Goal: Information Seeking & Learning: Check status

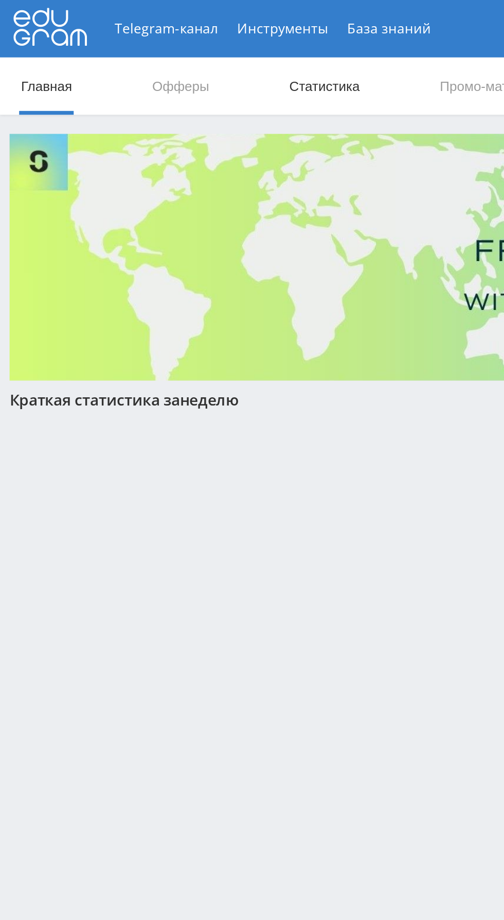
click at [172, 48] on link "Статистика" at bounding box center [174, 46] width 40 height 31
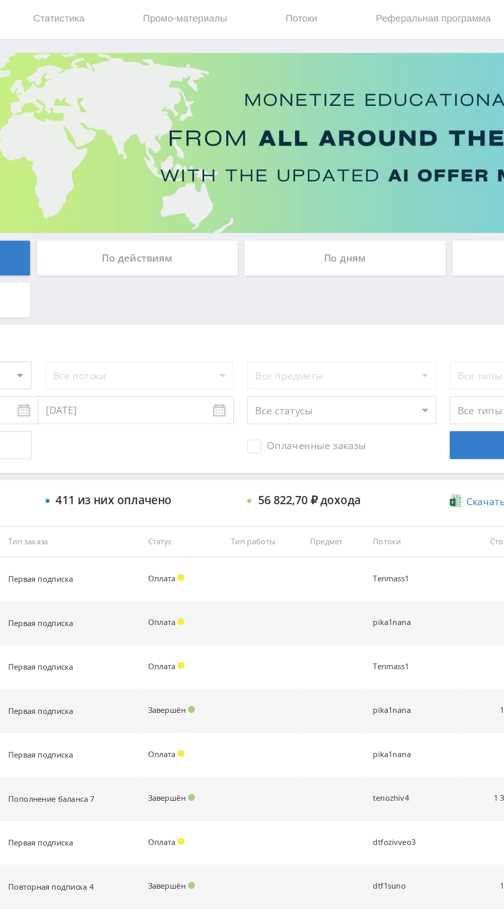
click at [394, 224] on div "По дням" at bounding box center [385, 223] width 148 height 26
click at [0, 0] on input "По дням" at bounding box center [0, 0] width 0 height 0
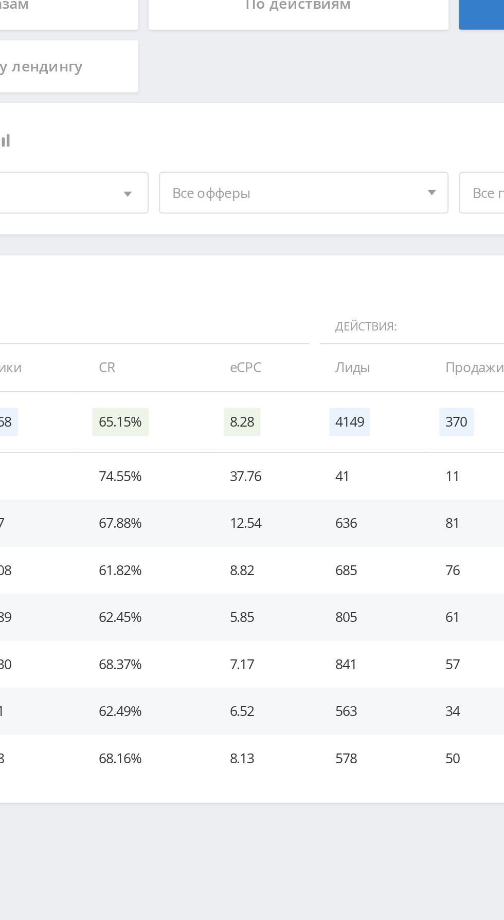
click at [256, 311] on span "Все офферы" at bounding box center [230, 316] width 120 height 20
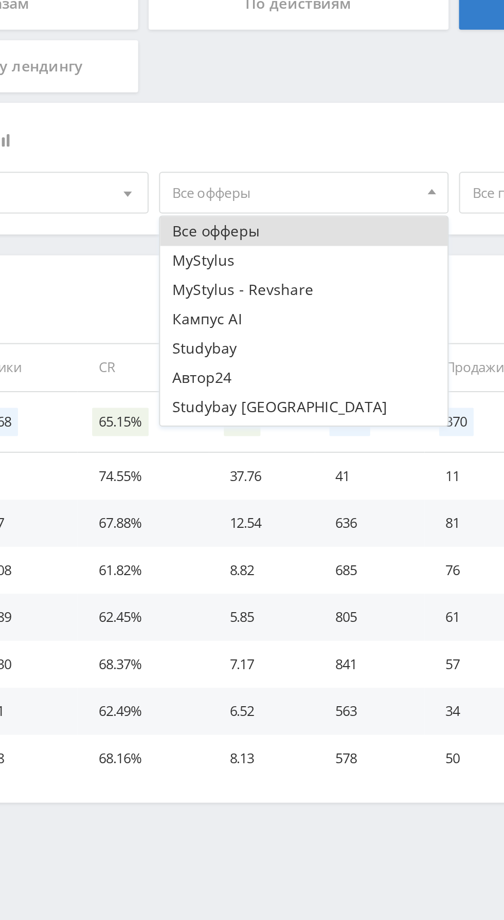
scroll to position [12, 0]
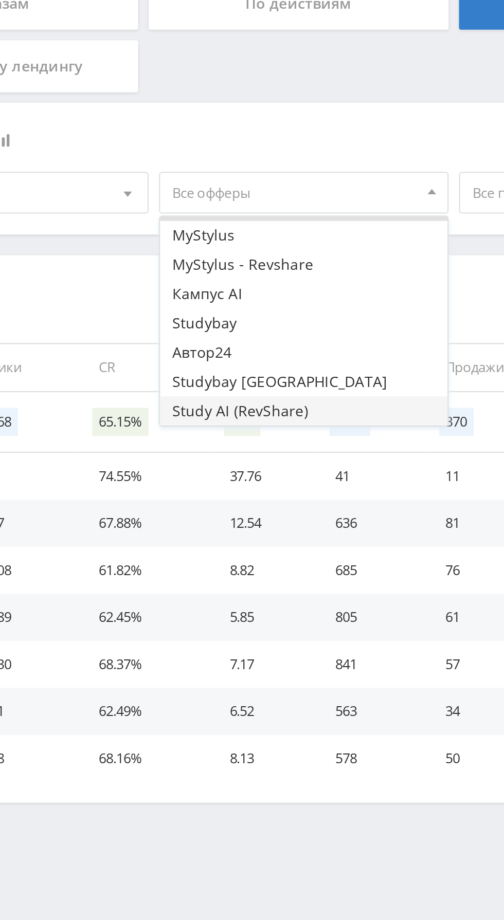
click at [230, 423] on button "Study AI (RevShare)" at bounding box center [235, 423] width 142 height 14
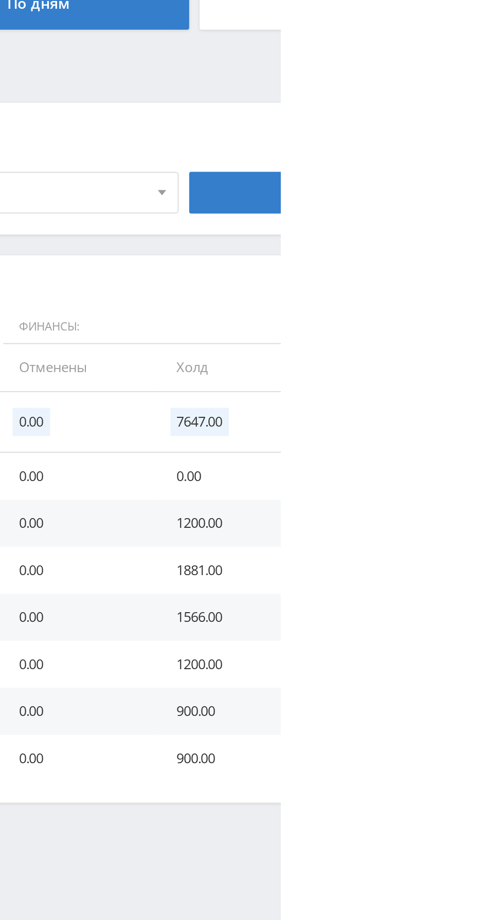
scroll to position [0, 0]
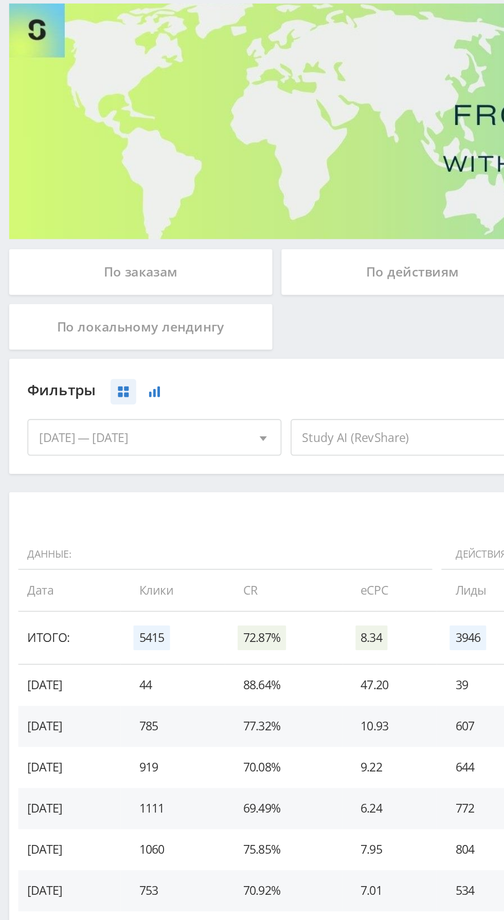
click at [89, 290] on icon at bounding box center [87, 290] width 6 height 6
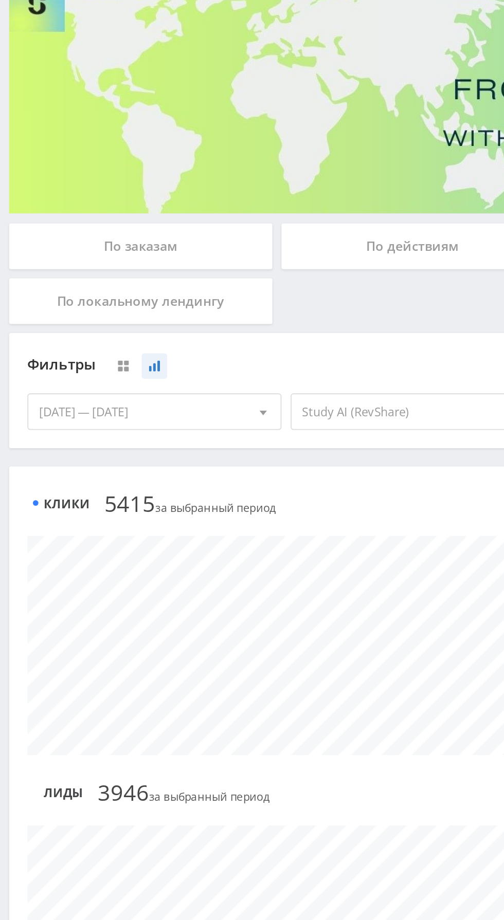
click at [121, 321] on div "[DATE] — [DATE]" at bounding box center [87, 316] width 142 height 20
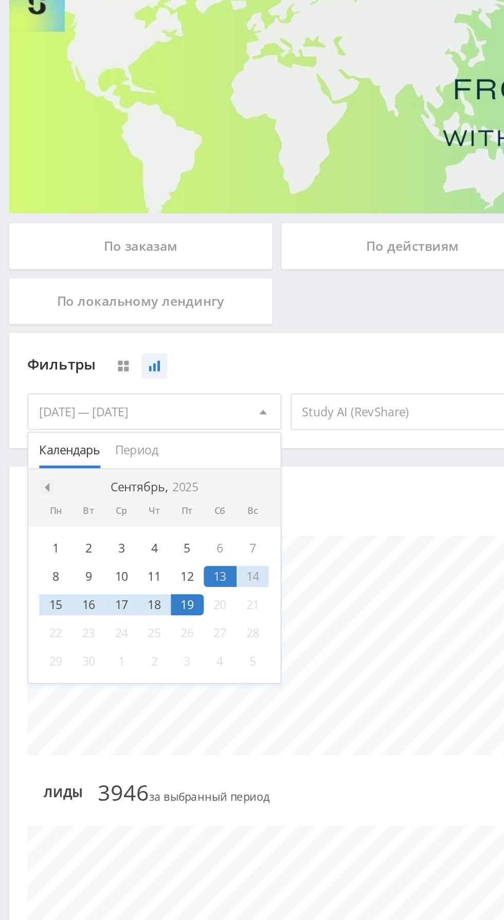
click at [28, 357] on div at bounding box center [26, 359] width 8 height 8
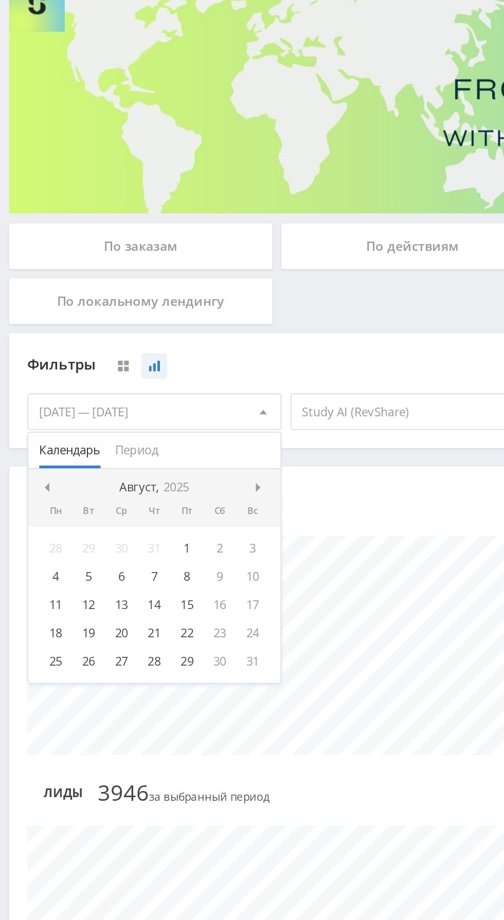
click at [105, 391] on div "1" at bounding box center [105, 393] width 19 height 12
click at [146, 358] on span at bounding box center [146, 358] width 5 height 5
click at [111, 429] on div "19" at bounding box center [105, 425] width 19 height 12
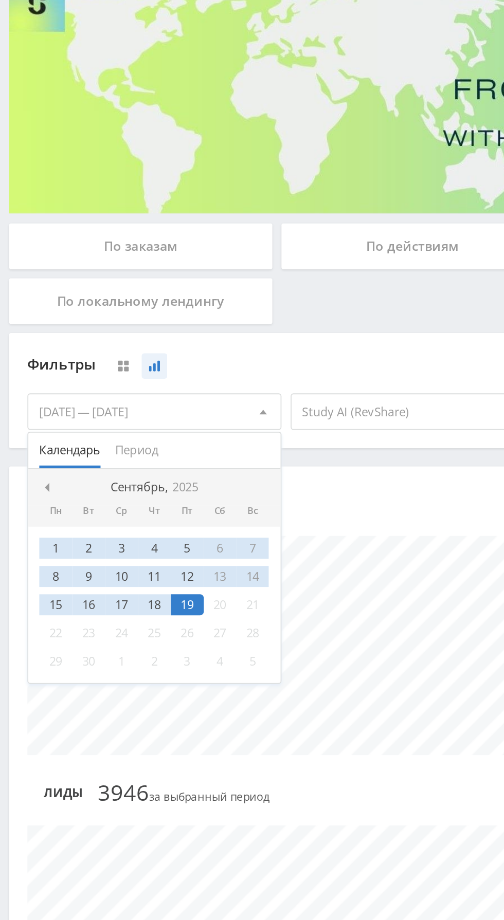
click at [201, 352] on div "Детализация: По дням По дням По неделям По месяцам Клики 5415 5415 за выбранный…" at bounding box center [308, 678] width 607 height 662
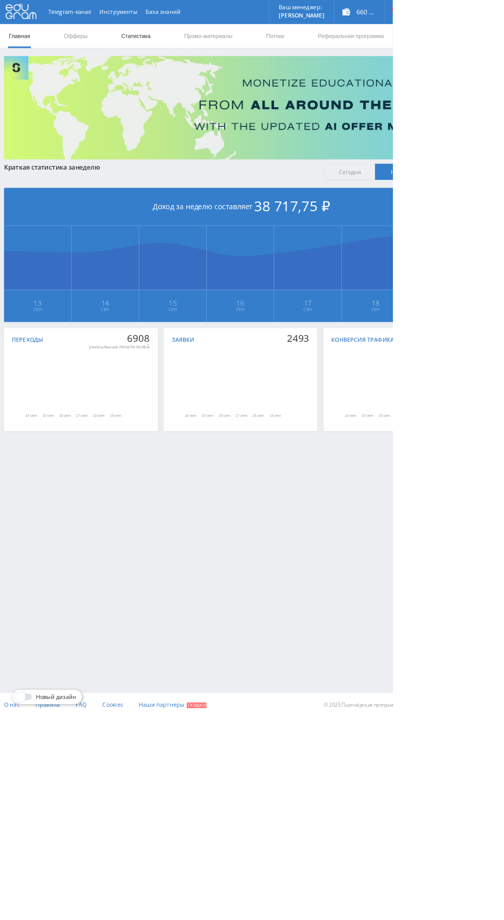
click at [177, 46] on link "Статистика" at bounding box center [174, 46] width 40 height 31
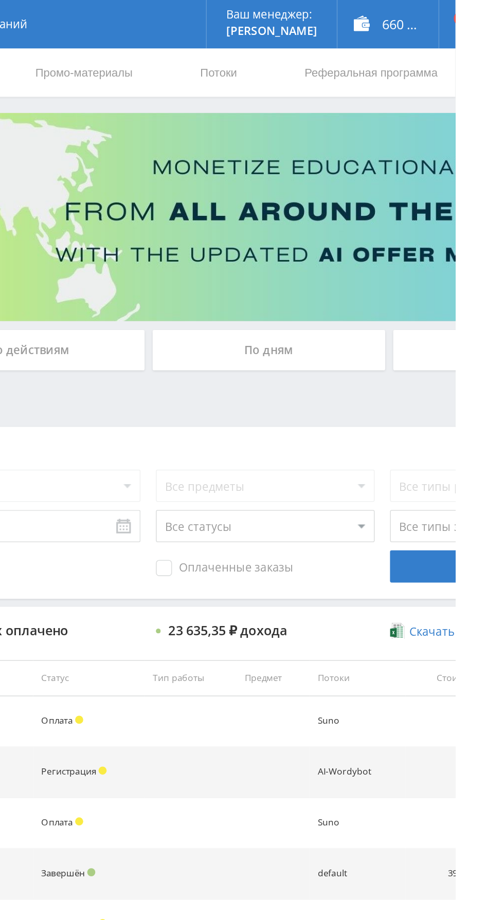
click at [398, 223] on div "По дням" at bounding box center [385, 223] width 148 height 26
click at [0, 0] on input "По дням" at bounding box center [0, 0] width 0 height 0
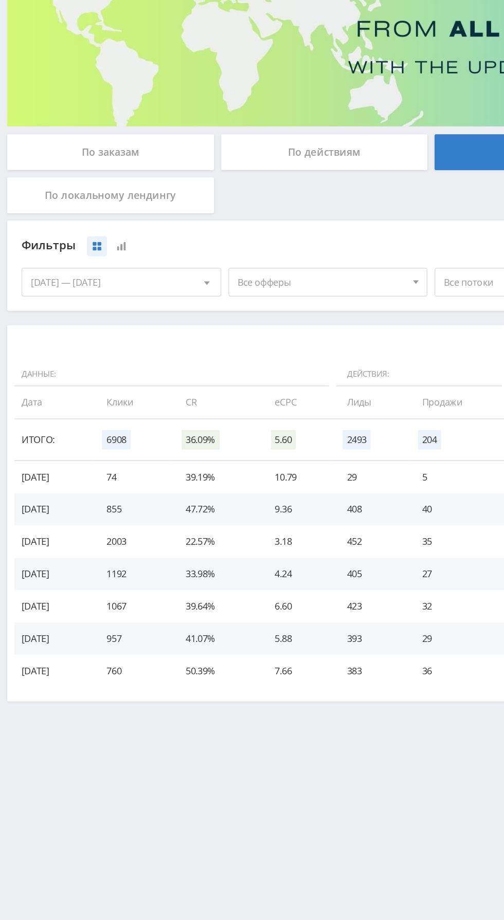
click at [243, 318] on span "Все офферы" at bounding box center [230, 316] width 120 height 20
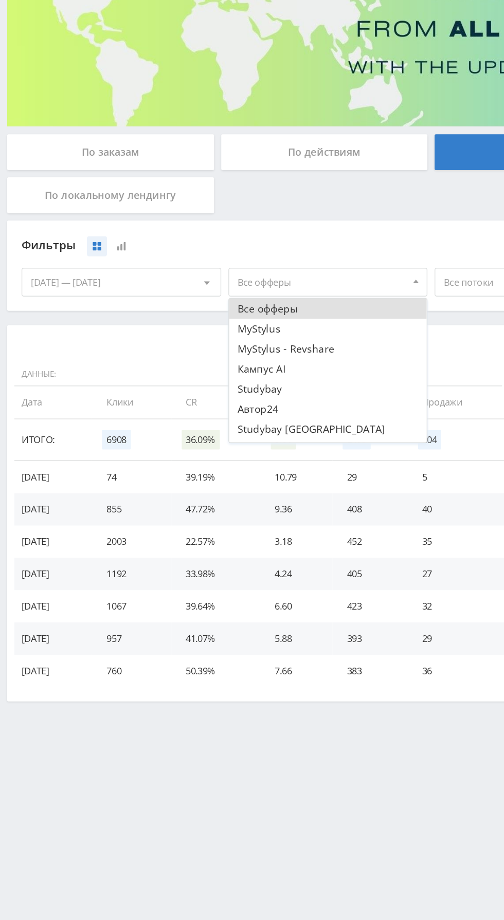
scroll to position [12, 0]
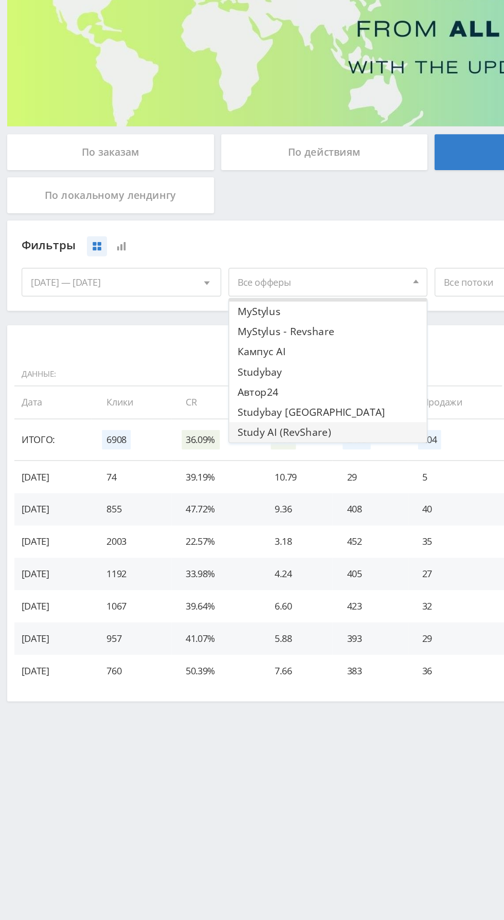
click at [243, 421] on button "Study AI (RevShare)" at bounding box center [235, 423] width 142 height 14
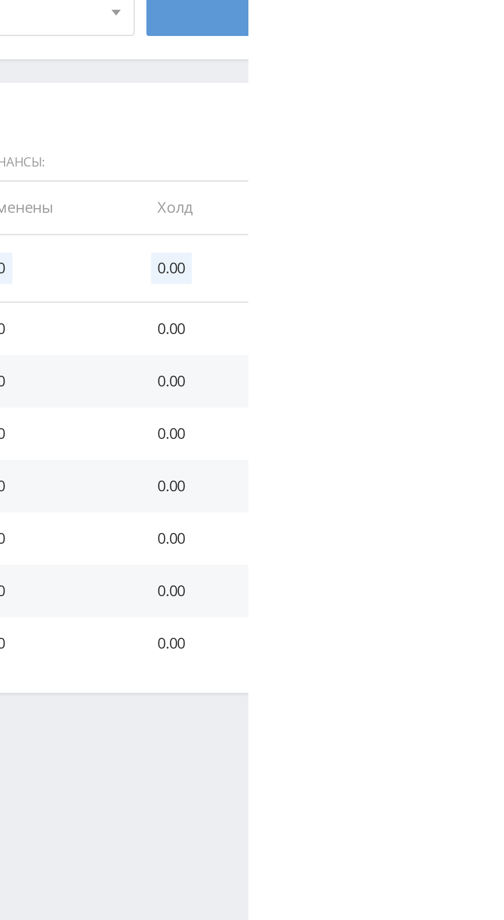
scroll to position [0, 0]
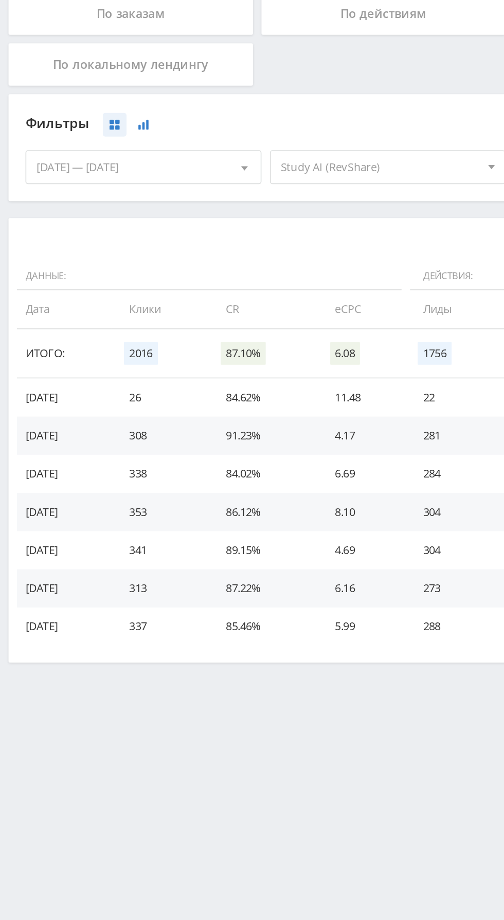
click at [88, 290] on icon at bounding box center [87, 290] width 6 height 6
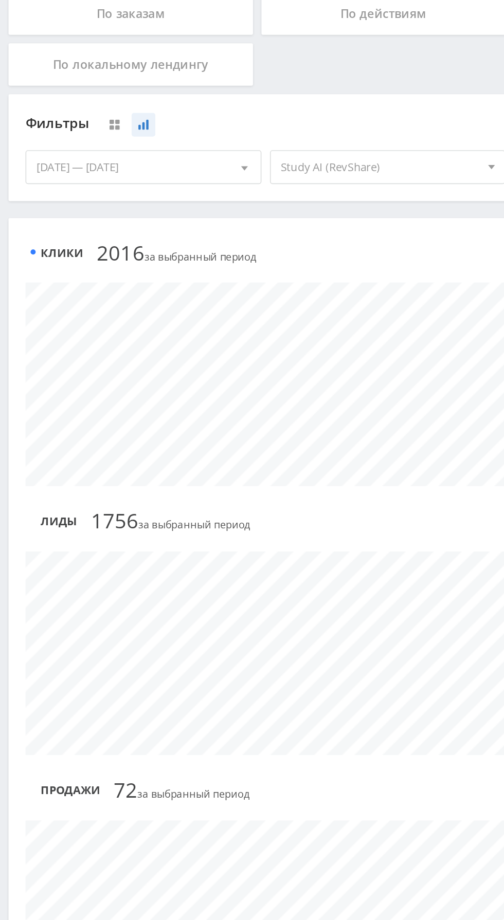
click at [129, 312] on div "[DATE] — [DATE]" at bounding box center [87, 316] width 142 height 20
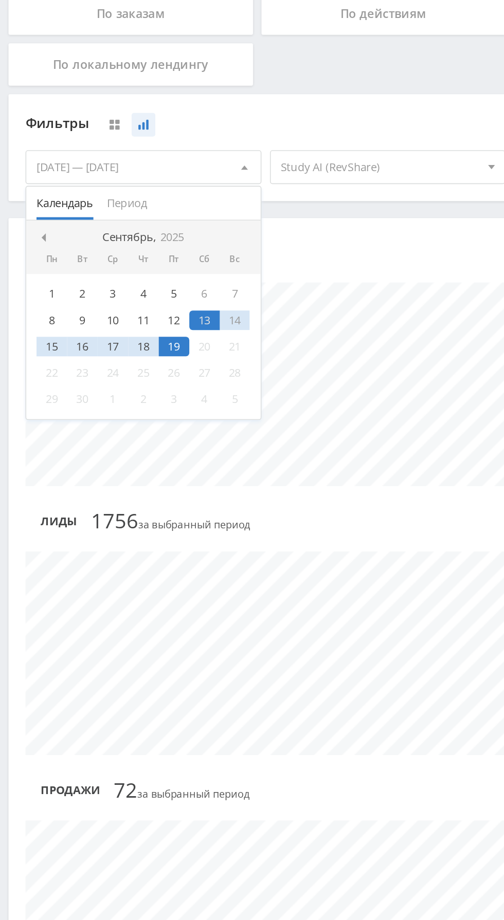
click at [30, 394] on div "1" at bounding box center [31, 393] width 19 height 12
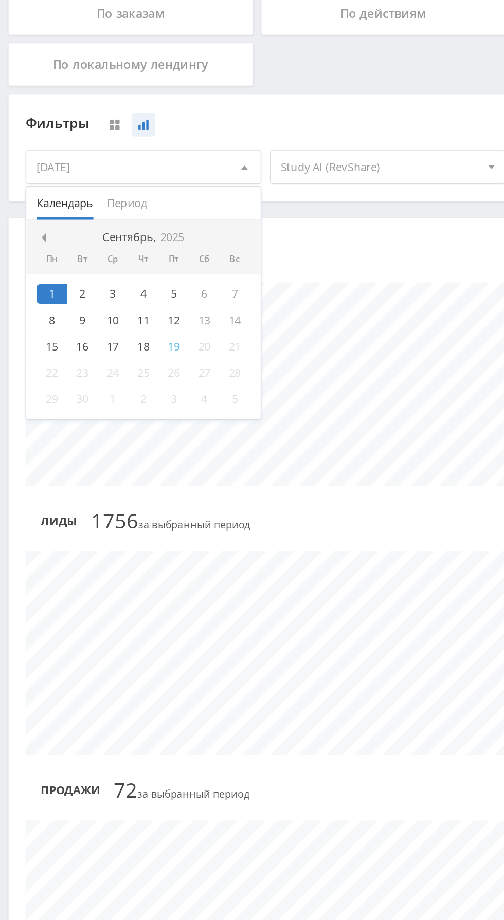
click at [103, 424] on div "19" at bounding box center [105, 425] width 19 height 12
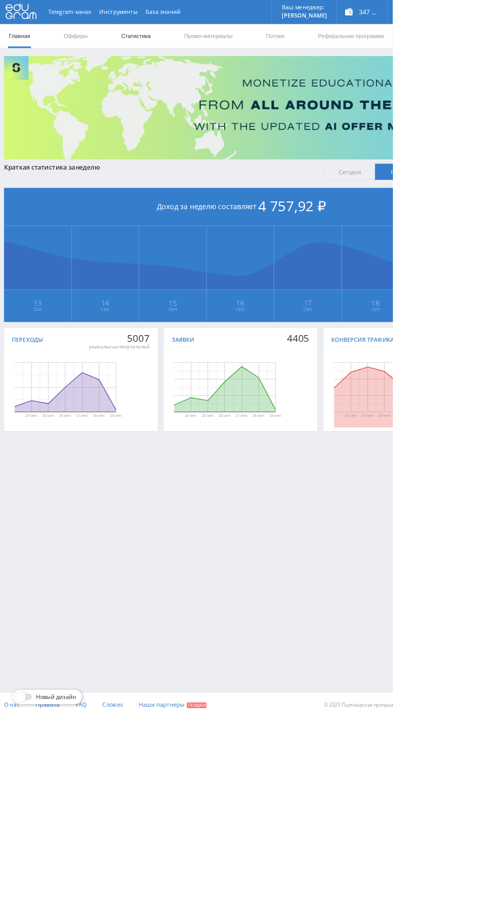
click at [175, 47] on link "Статистика" at bounding box center [174, 46] width 40 height 31
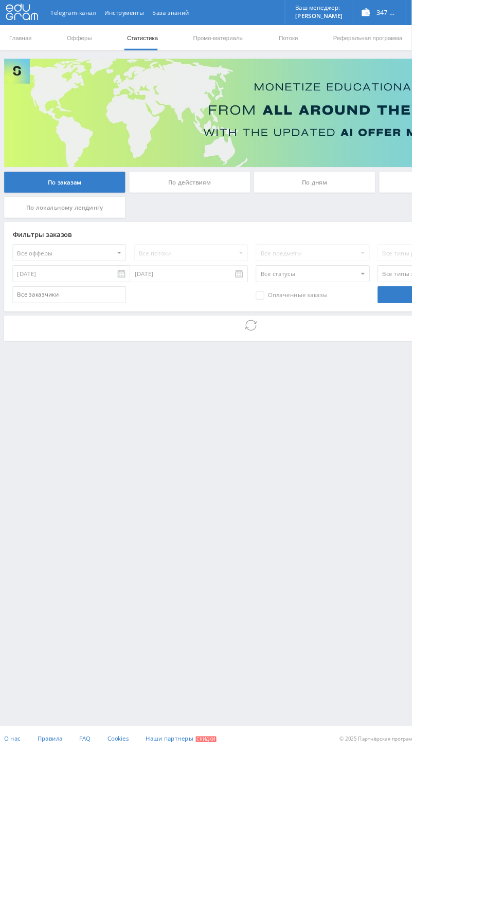
click at [391, 222] on div "По дням" at bounding box center [385, 223] width 148 height 26
click at [0, 0] on input "По дням" at bounding box center [0, 0] width 0 height 0
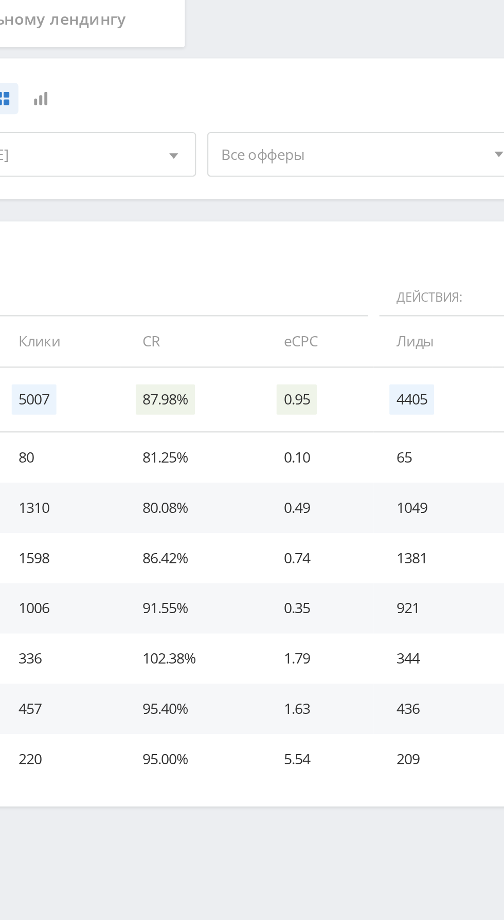
click at [224, 316] on span "Все офферы" at bounding box center [230, 316] width 120 height 20
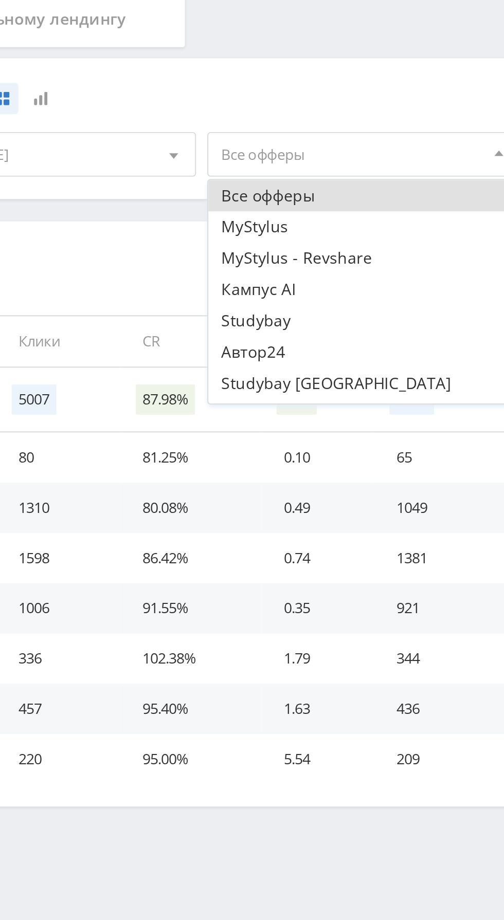
scroll to position [41, 0]
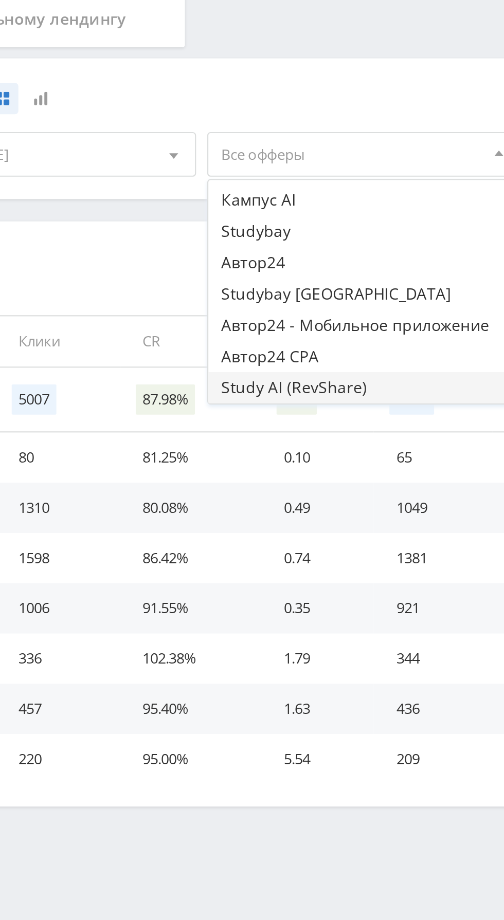
click at [218, 422] on button "Study AI (RevShare)" at bounding box center [235, 423] width 142 height 14
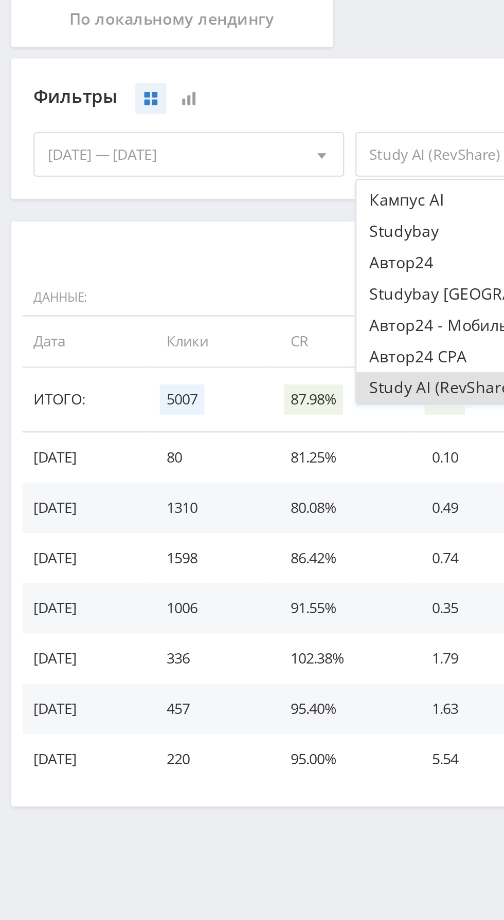
click at [108, 355] on div "Скачать (.xlsx) Данные: Действия: Финансы: Дата Клики CR eCPC Лиды Продажи Отме…" at bounding box center [308, 481] width 607 height 269
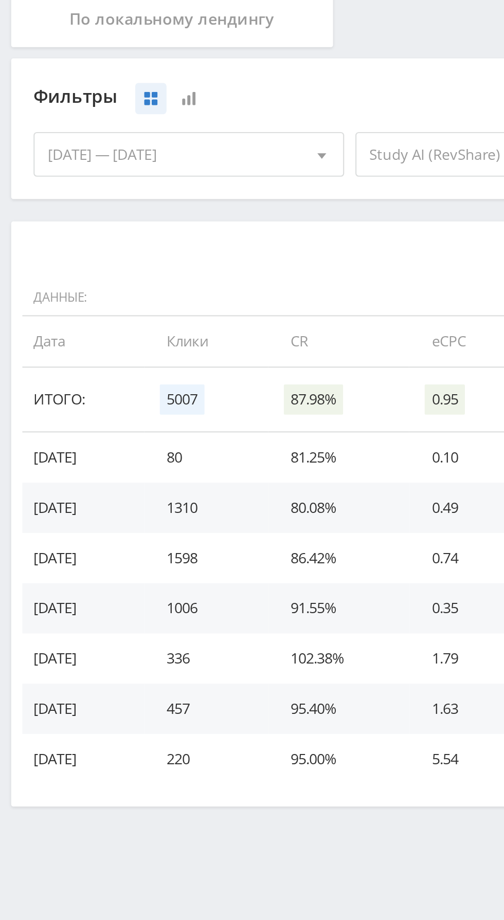
click at [31, 315] on div "[DATE] — [DATE]" at bounding box center [87, 316] width 142 height 20
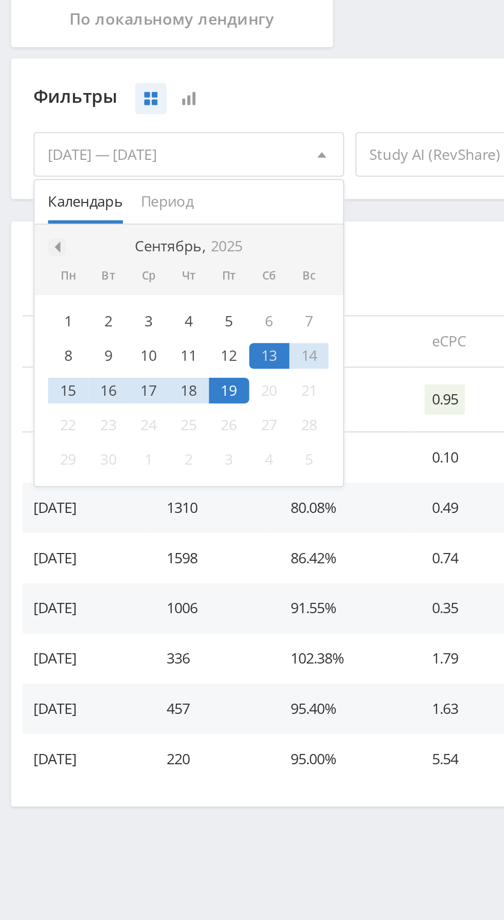
click at [25, 358] on span at bounding box center [25, 358] width 5 height 5
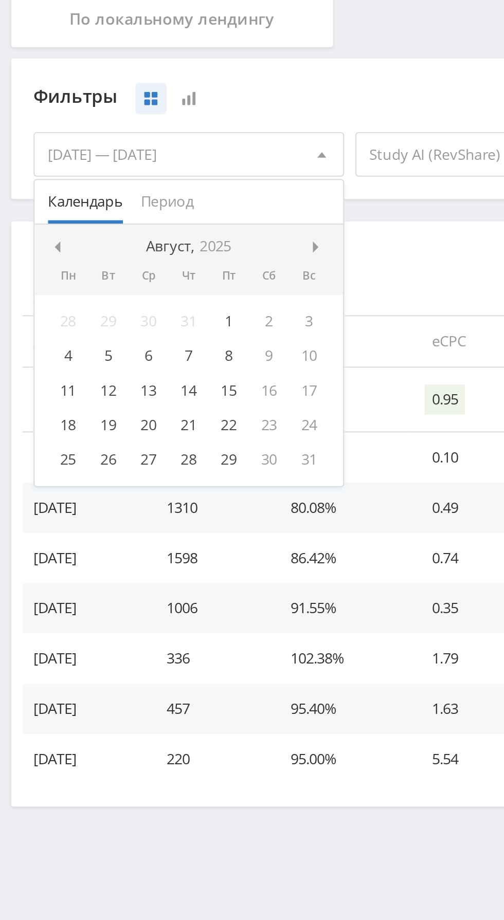
click at [104, 394] on div "1" at bounding box center [105, 393] width 19 height 12
click at [145, 358] on span at bounding box center [146, 358] width 5 height 5
click at [103, 426] on div "19" at bounding box center [105, 425] width 19 height 12
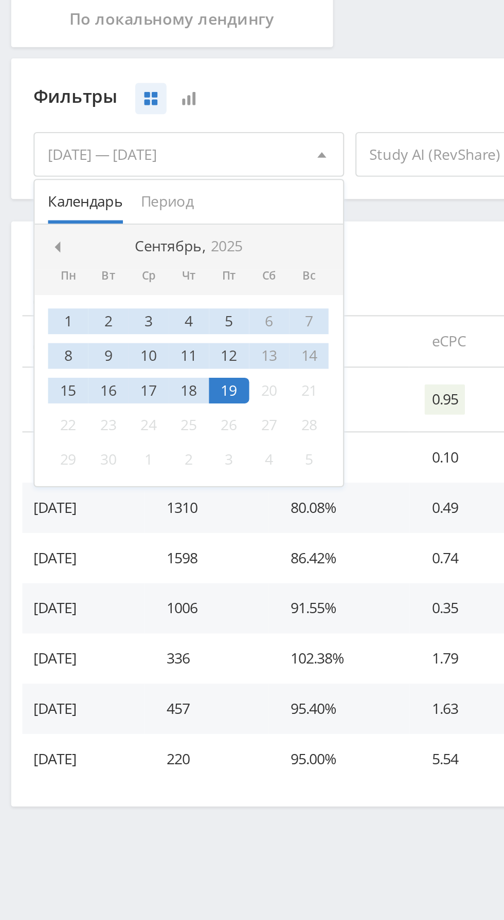
click at [188, 360] on div "Скачать (.xlsx)" at bounding box center [308, 362] width 586 height 10
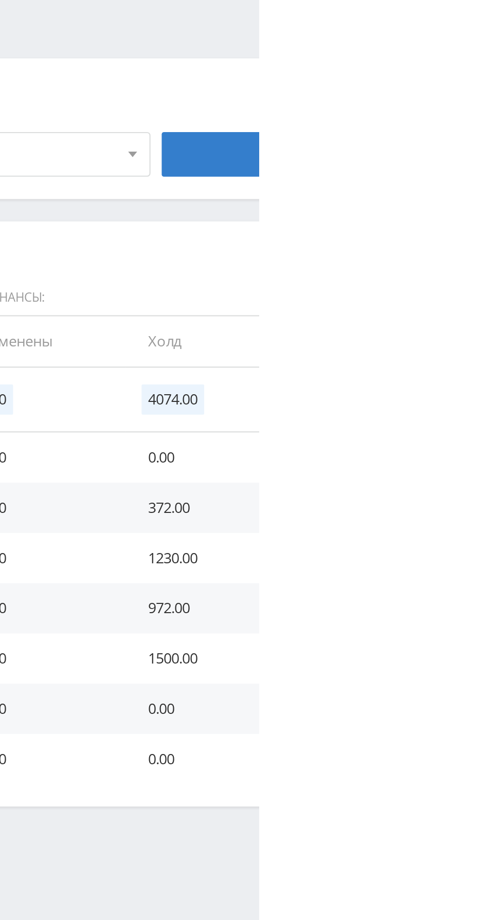
scroll to position [0, 0]
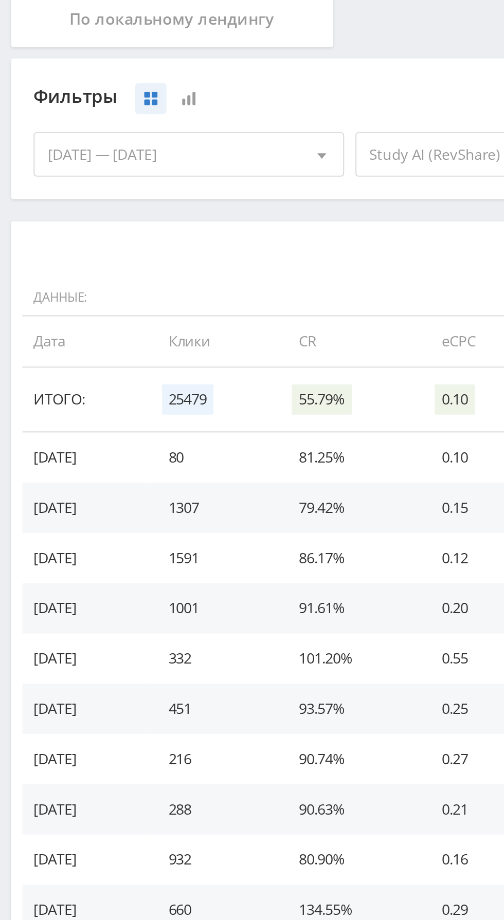
click at [77, 290] on button at bounding box center [69, 290] width 14 height 14
click at [93, 289] on button at bounding box center [87, 290] width 14 height 14
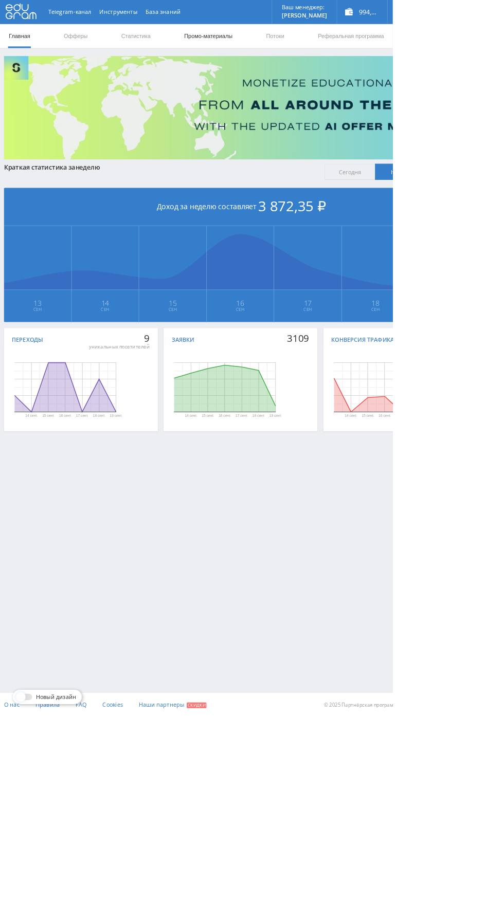
click at [262, 46] on link "Промо-материалы" at bounding box center [267, 46] width 64 height 31
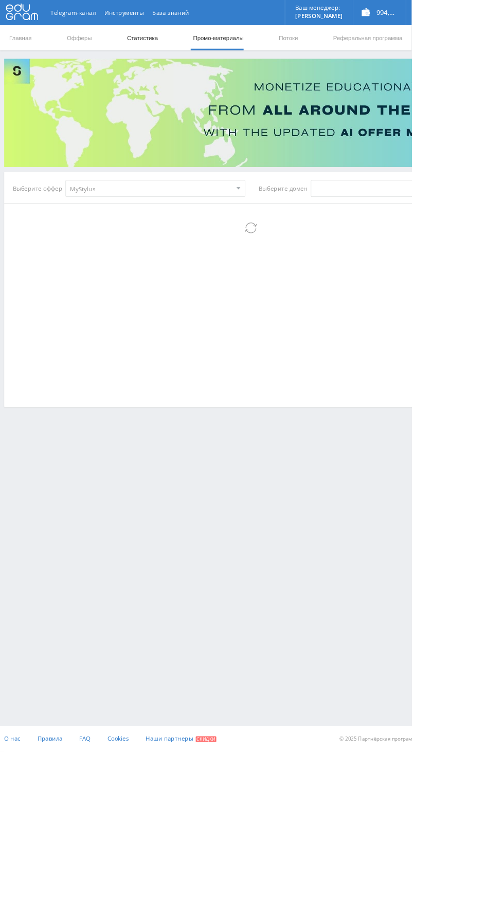
click at [167, 46] on link "Статистика" at bounding box center [174, 46] width 40 height 31
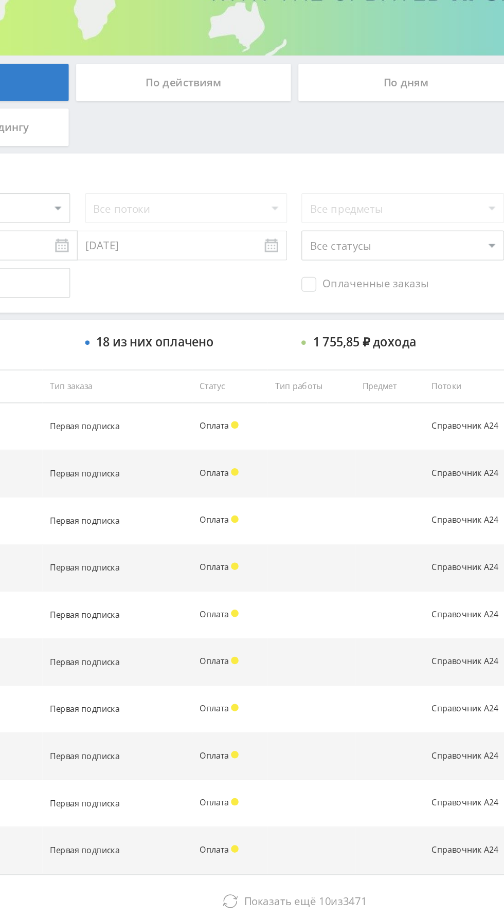
click at [356, 363] on span "Оплаченные заказы" at bounding box center [356, 362] width 87 height 10
click at [0, 0] on input "Оплаченные заказы" at bounding box center [0, 0] width 0 height 0
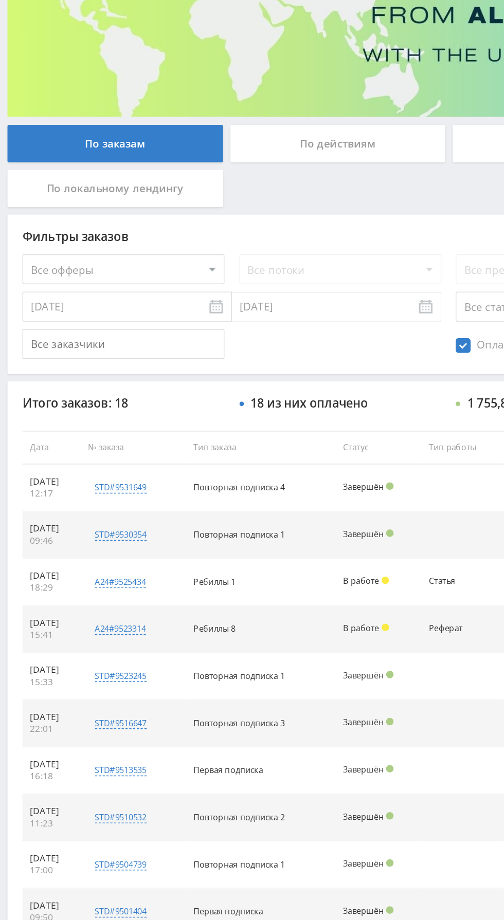
click at [115, 312] on select "Все офферы MyStylus MyStylus - Revshare Кампус AI Studybay Автор24 Studybay Bra…" at bounding box center [84, 309] width 139 height 21
select select "376"
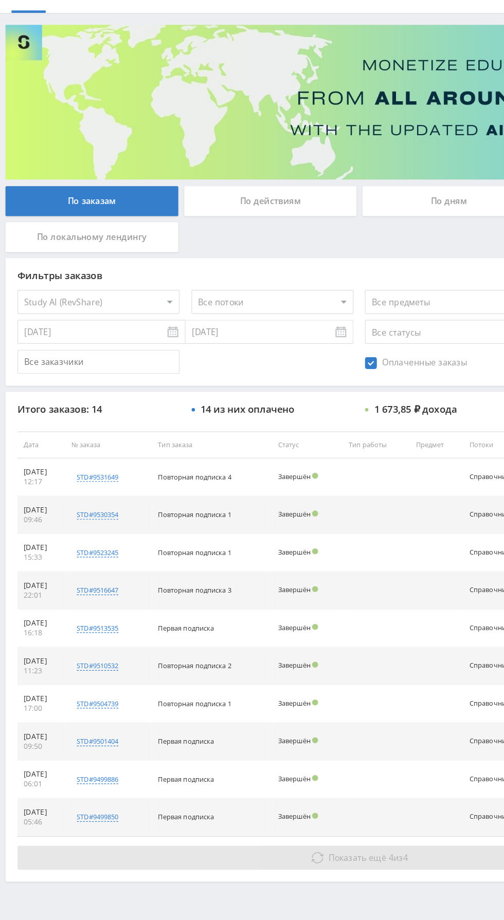
click at [298, 794] on button "Показать ещё 4 из 4" at bounding box center [308, 786] width 586 height 21
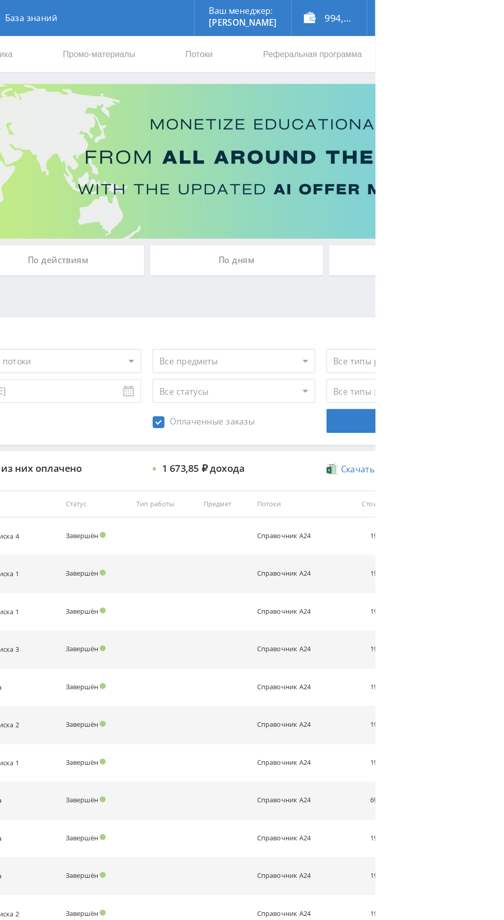
click at [406, 231] on div "По дням" at bounding box center [385, 223] width 148 height 26
click at [0, 0] on input "По дням" at bounding box center [0, 0] width 0 height 0
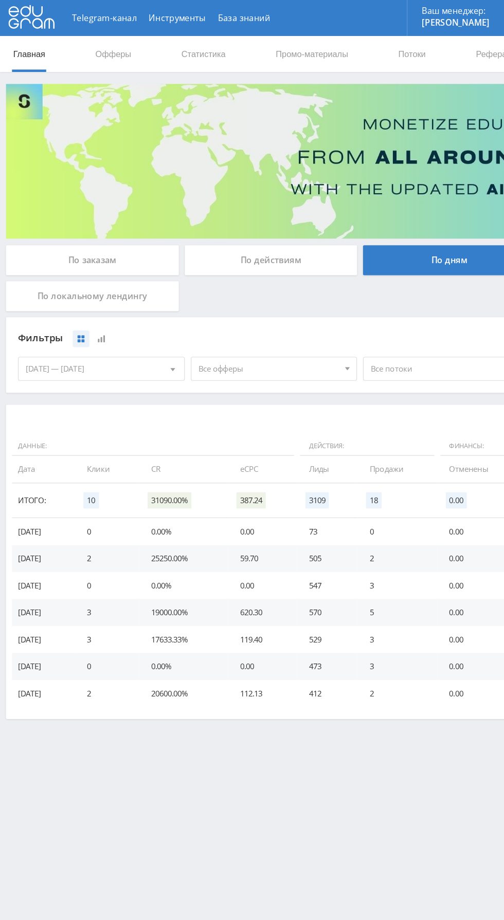
click at [232, 317] on span "Все офферы" at bounding box center [230, 316] width 120 height 20
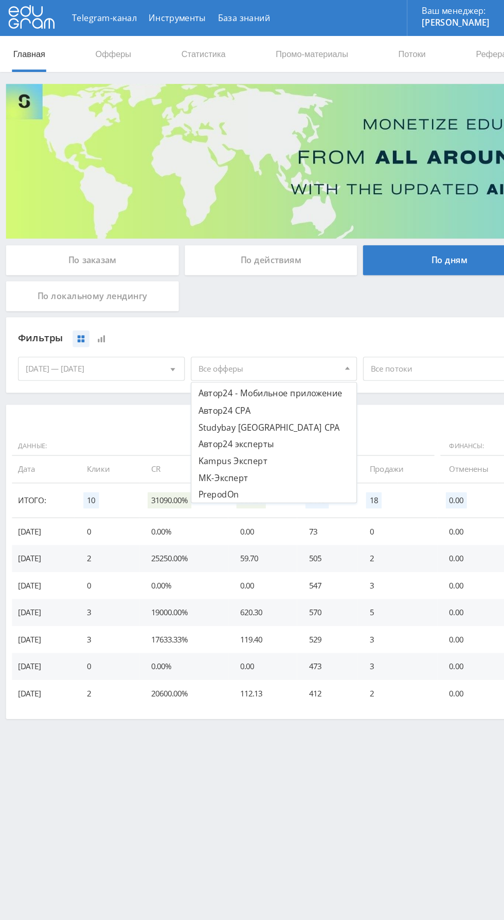
scroll to position [157, 0]
click at [231, 426] on button "Study AI (RevShare)" at bounding box center [235, 423] width 142 height 14
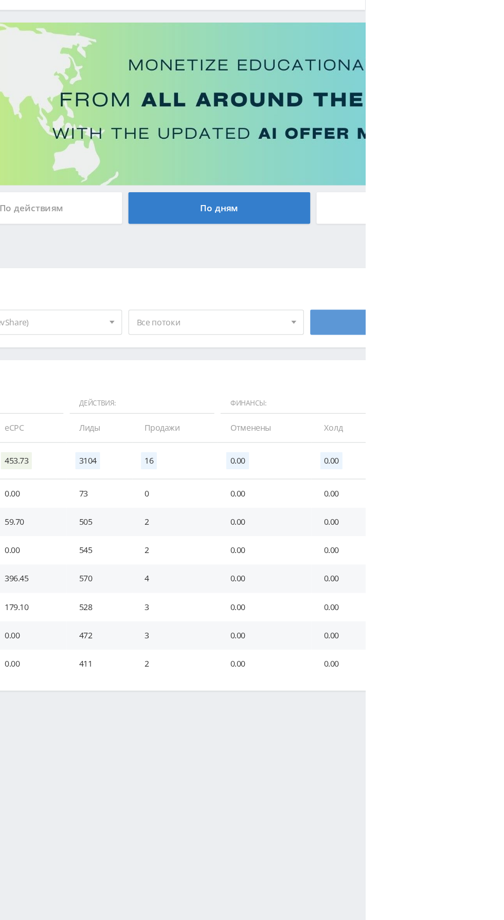
scroll to position [0, 0]
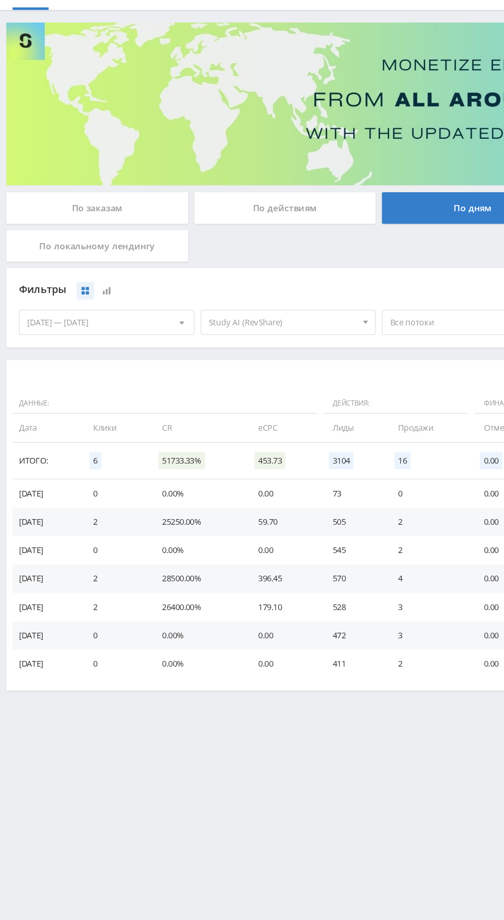
click at [109, 316] on div "[DATE] — [DATE]" at bounding box center [87, 316] width 142 height 20
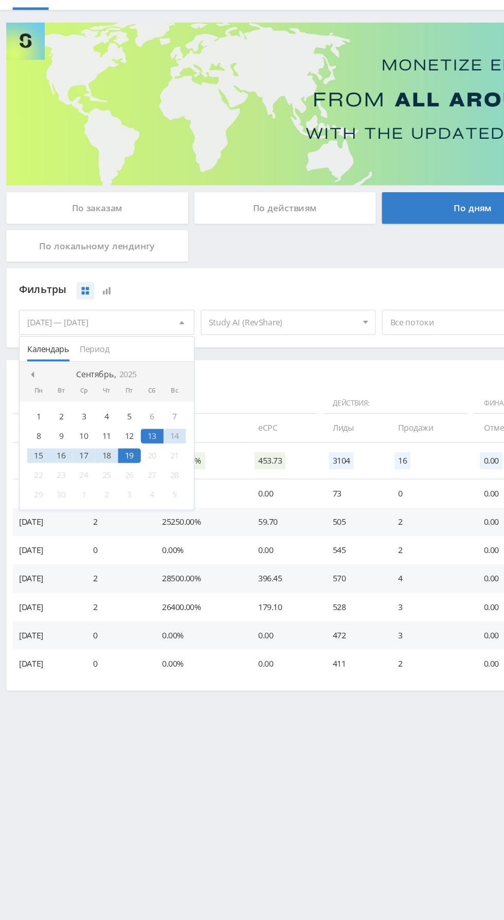
click at [32, 395] on div "1" at bounding box center [31, 393] width 19 height 12
click at [112, 433] on div "1 2 3 4 5 6 7 8 9 10 11 12 13 14 15 16 17 18 19 20 21 22 23 24 25 26 27 28 29 3…" at bounding box center [87, 425] width 142 height 88
click at [105, 429] on div "19" at bounding box center [105, 425] width 19 height 12
